Goal: Task Accomplishment & Management: Complete application form

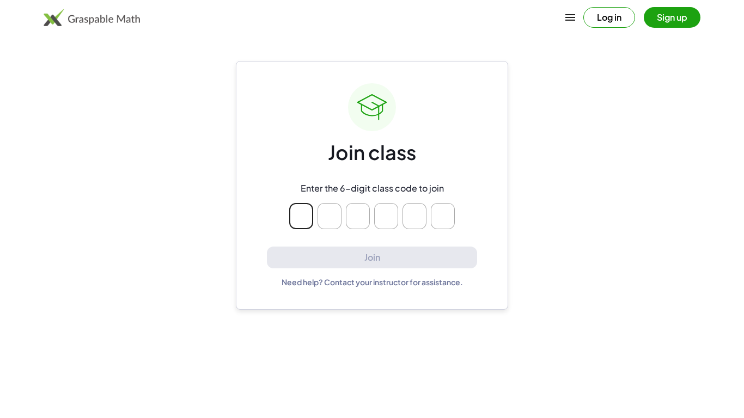
type input "*"
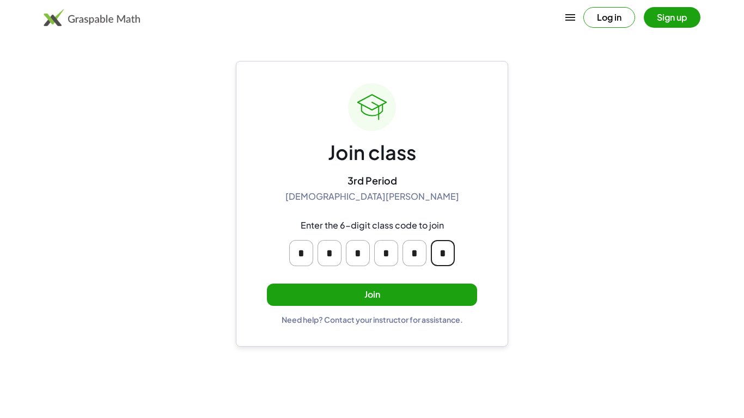
type input "*"
click at [469, 297] on button "Join" at bounding box center [372, 295] width 210 height 22
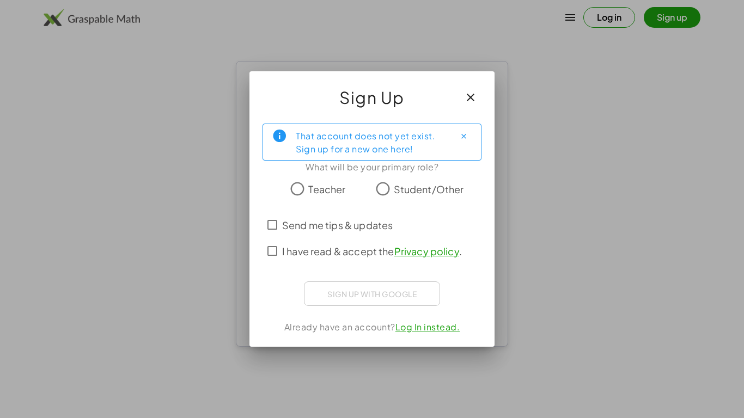
click at [461, 196] on span "Student/Other" at bounding box center [429, 189] width 70 height 15
click at [381, 226] on span "Send me tips & updates" at bounding box center [337, 225] width 111 height 15
click at [363, 252] on span "I have read & accept the Privacy policy ." at bounding box center [372, 251] width 180 height 15
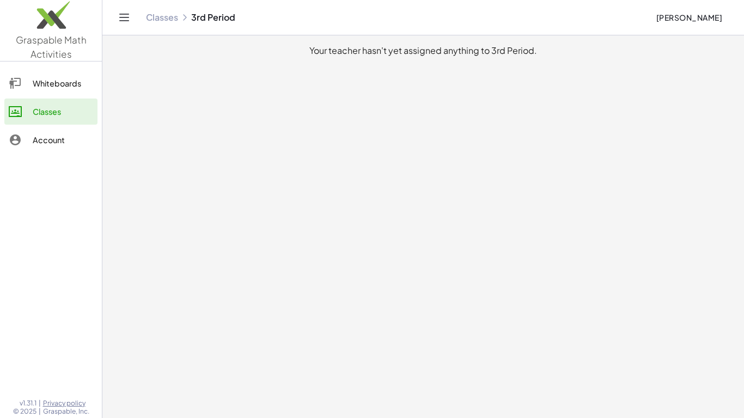
click at [355, 326] on main "Your teacher hasn't yet assigned anything to 3rd Period." at bounding box center [423, 209] width 642 height 418
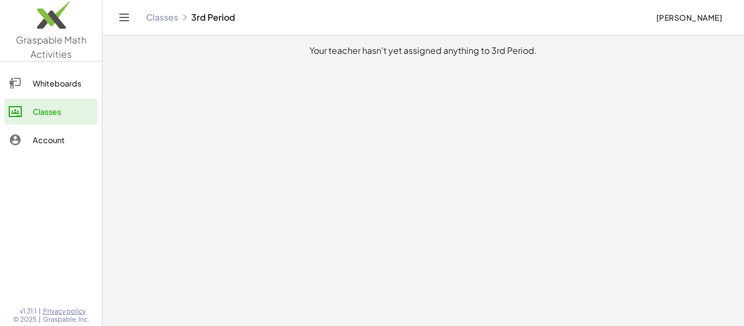
click at [449, 273] on main "Your teacher hasn't yet assigned anything to 3rd Period." at bounding box center [423, 163] width 642 height 326
